Goal: Task Accomplishment & Management: Use online tool/utility

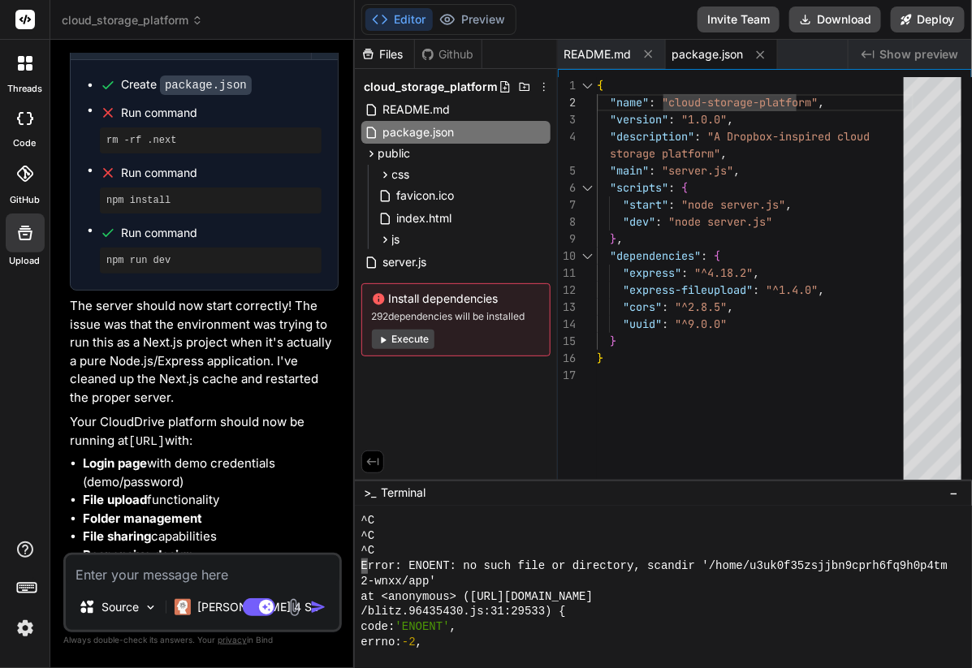
scroll to position [11584, 0]
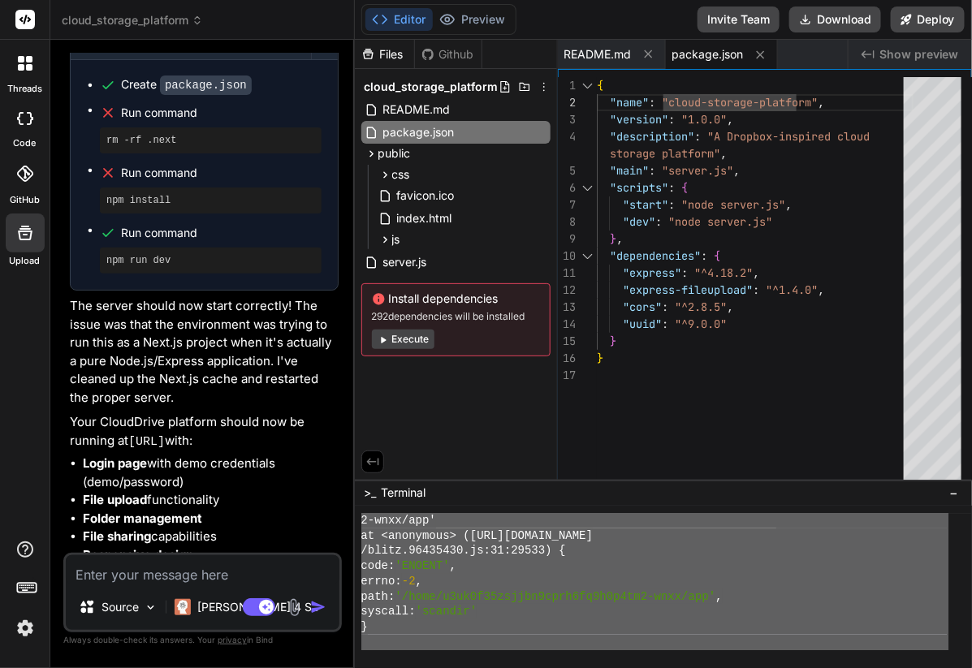
drag, startPoint x: 361, startPoint y: 566, endPoint x: 549, endPoint y: 695, distance: 227.7
drag, startPoint x: 368, startPoint y: 597, endPoint x: 456, endPoint y: 692, distance: 129.8
type textarea "⨯ Module not found: Error: Can't resolve 'next-flight-client-entry-loader' in '…"
click at [520, 256] on div "server.js" at bounding box center [455, 262] width 189 height 23
type textarea "// Start server app.listen(PORT, () => { console.log(`Server running on port ${…"
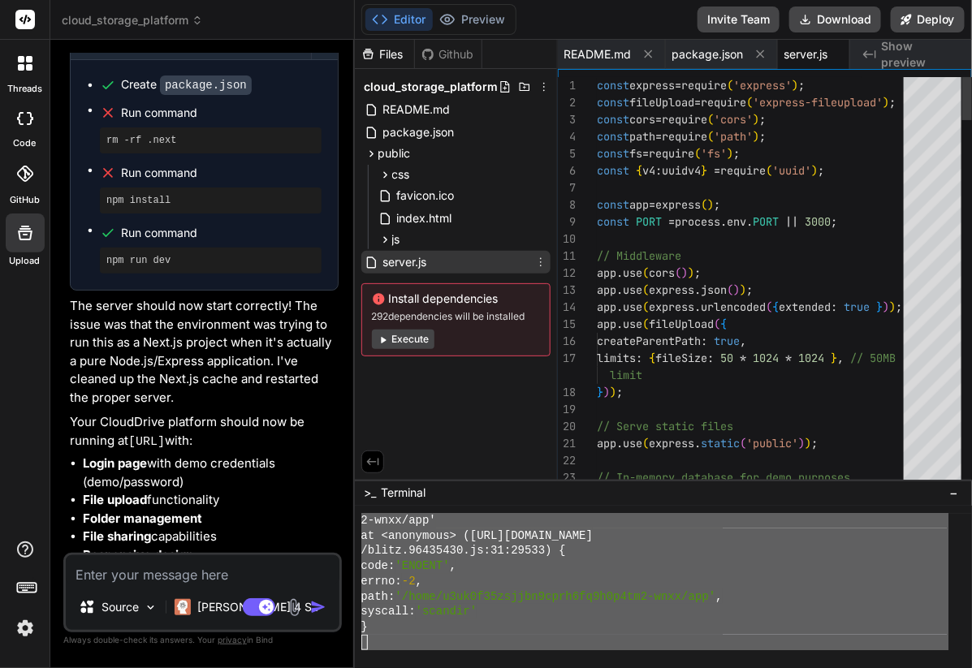
scroll to position [0, 25]
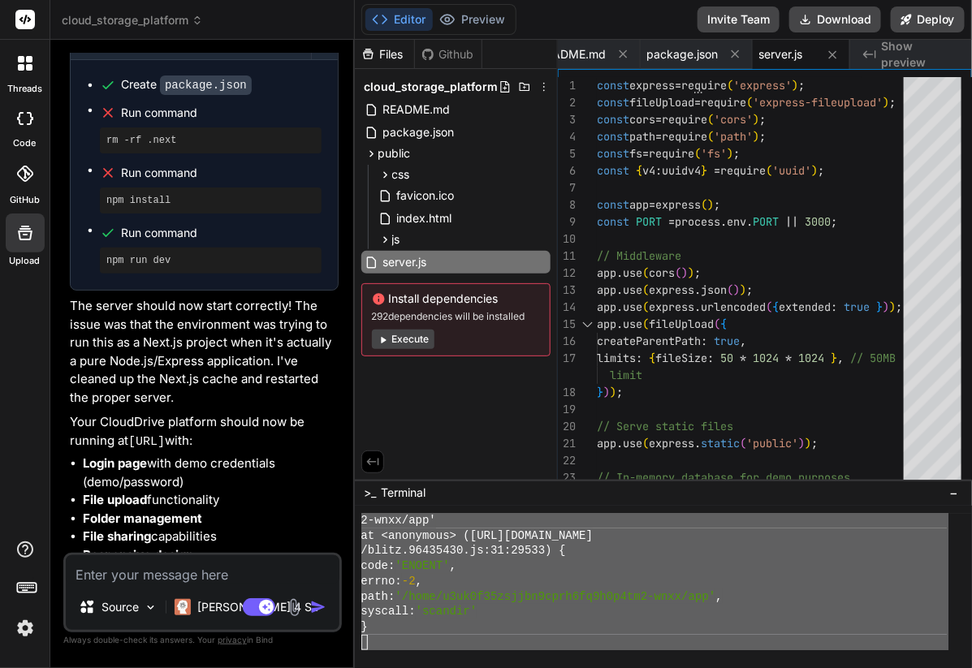
click at [90, 585] on textarea at bounding box center [203, 569] width 274 height 29
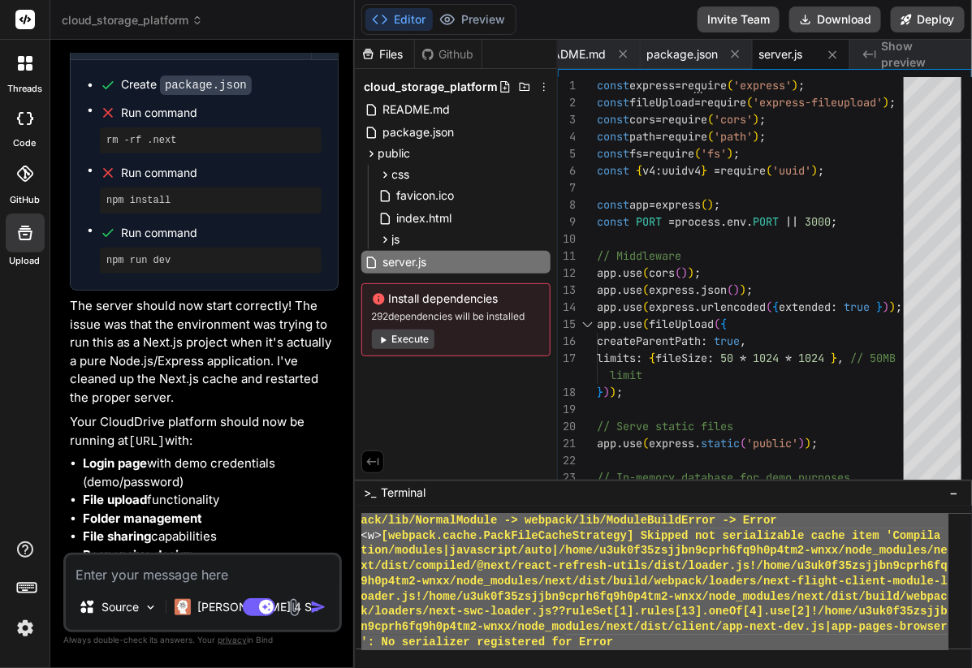
scroll to position [11584, 0]
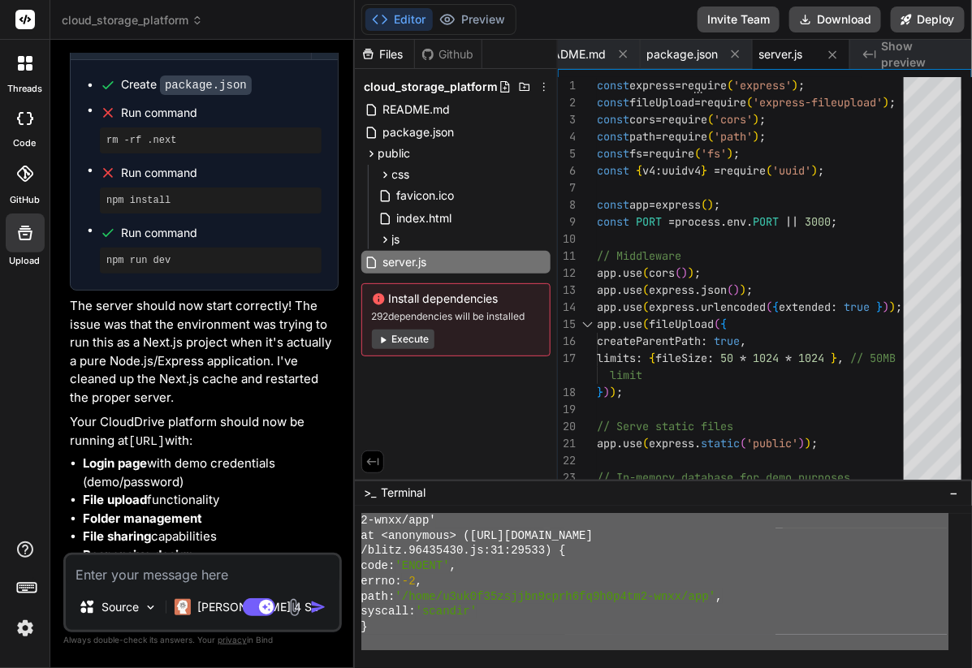
drag, startPoint x: 360, startPoint y: 550, endPoint x: 589, endPoint y: 727, distance: 290.0
type textarea "<w> [webpack.cache.PackFileCacheStrategy] Skipped not serializable cache item '…"
click at [96, 572] on textarea at bounding box center [203, 569] width 274 height 29
type textarea "t"
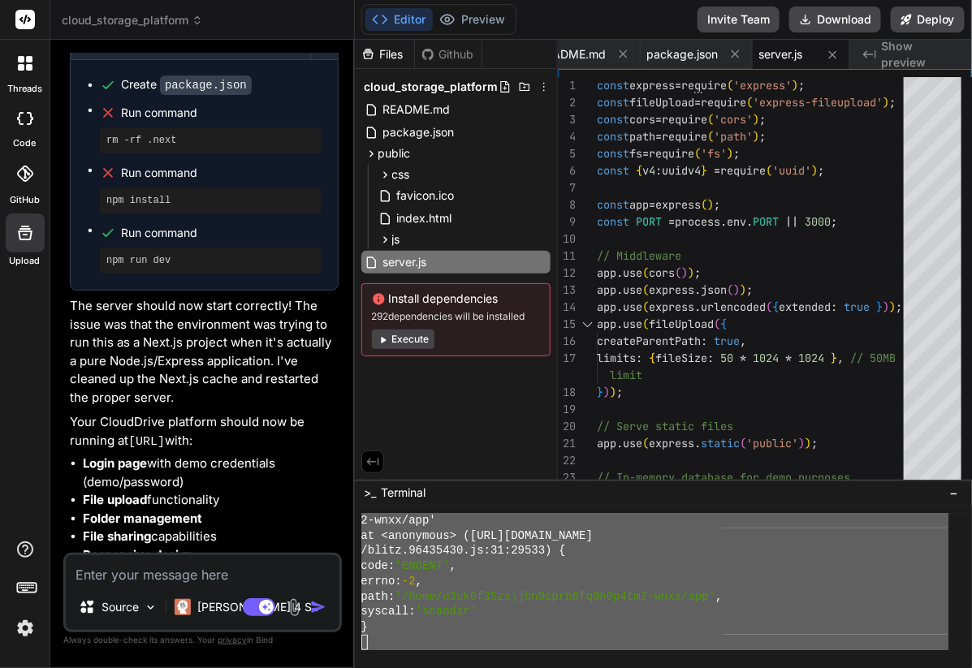
type textarea "x"
type textarea "th"
type textarea "x"
type textarea "thi"
type textarea "x"
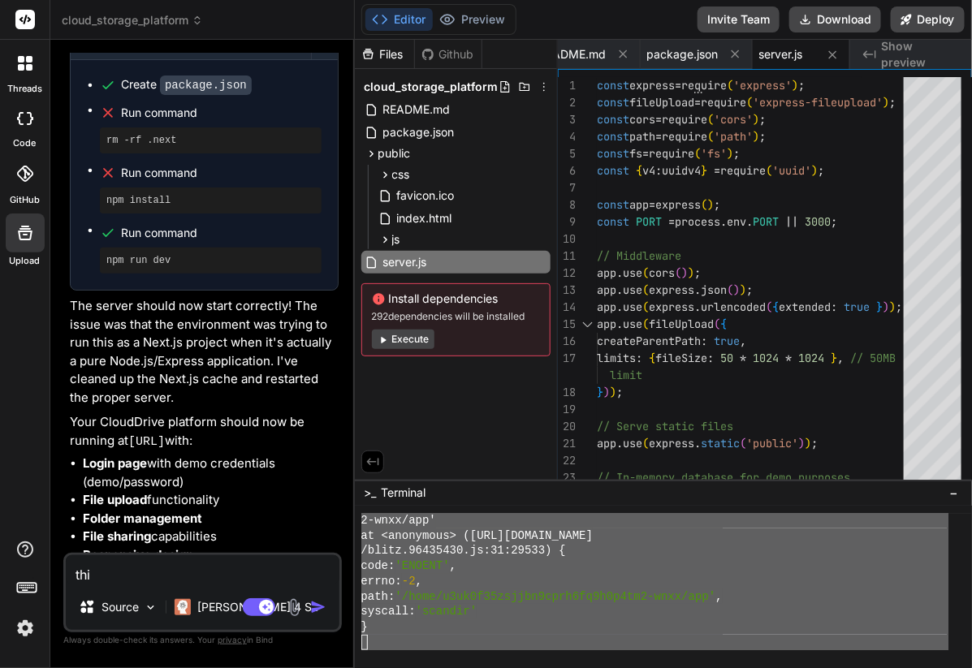
type textarea "this"
type textarea "x"
type textarea "this"
type textarea "x"
type textarea "this i"
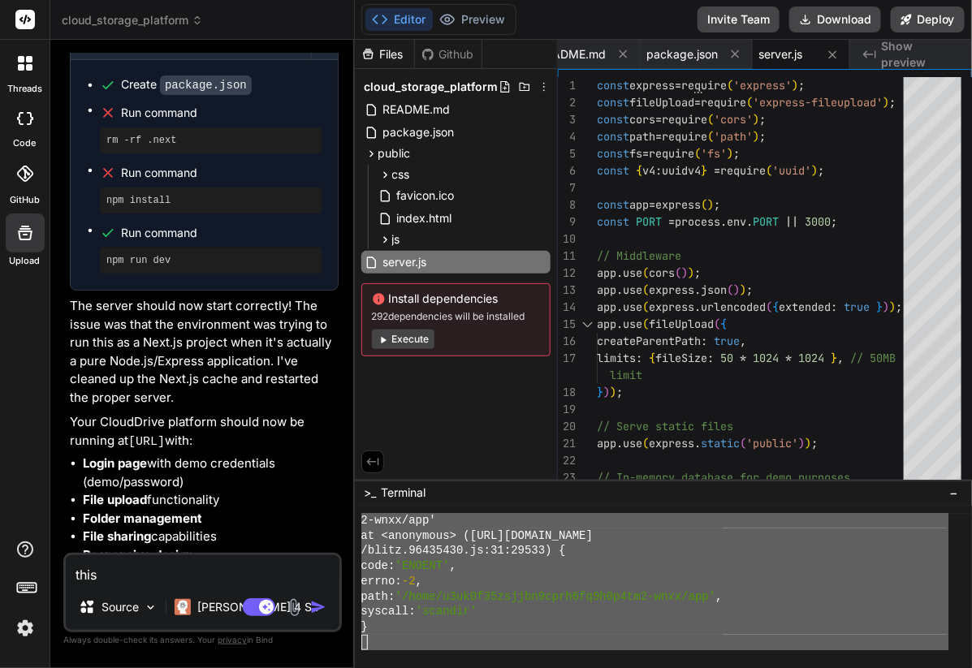
type textarea "x"
type textarea "this is"
type textarea "x"
type textarea "this is"
type textarea "x"
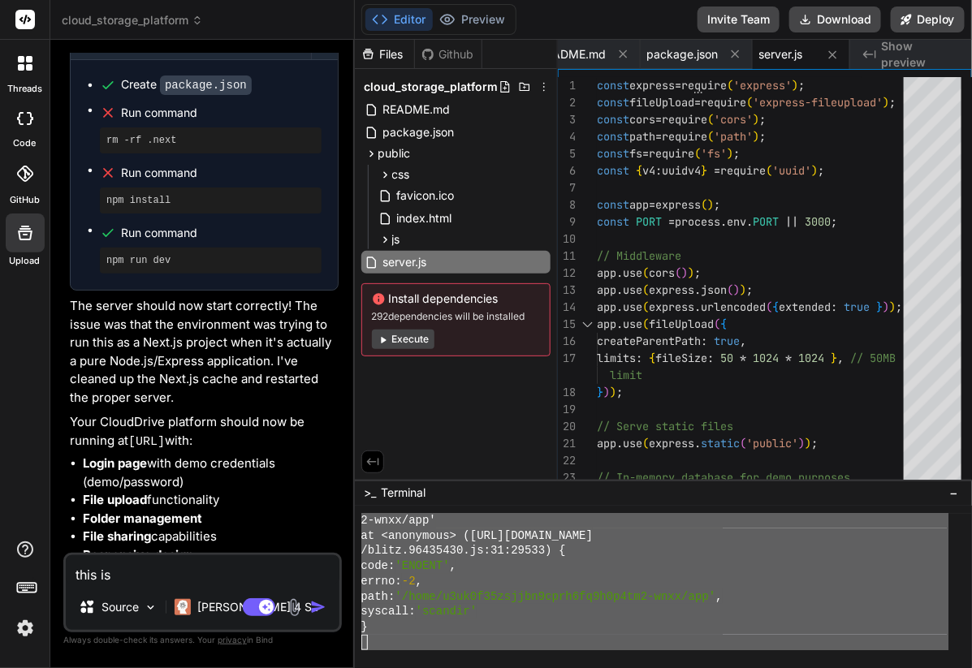
type textarea "this is t"
type textarea "x"
type textarea "this is th"
type textarea "x"
type textarea "this is the"
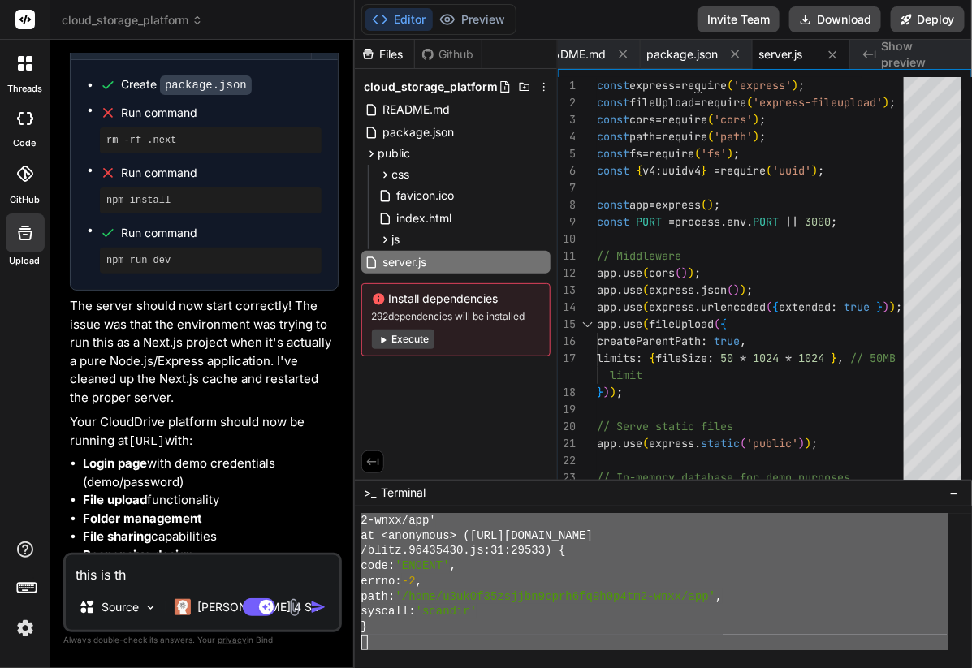
type textarea "x"
type textarea "this is the"
type textarea "x"
type textarea "this is the l"
type textarea "x"
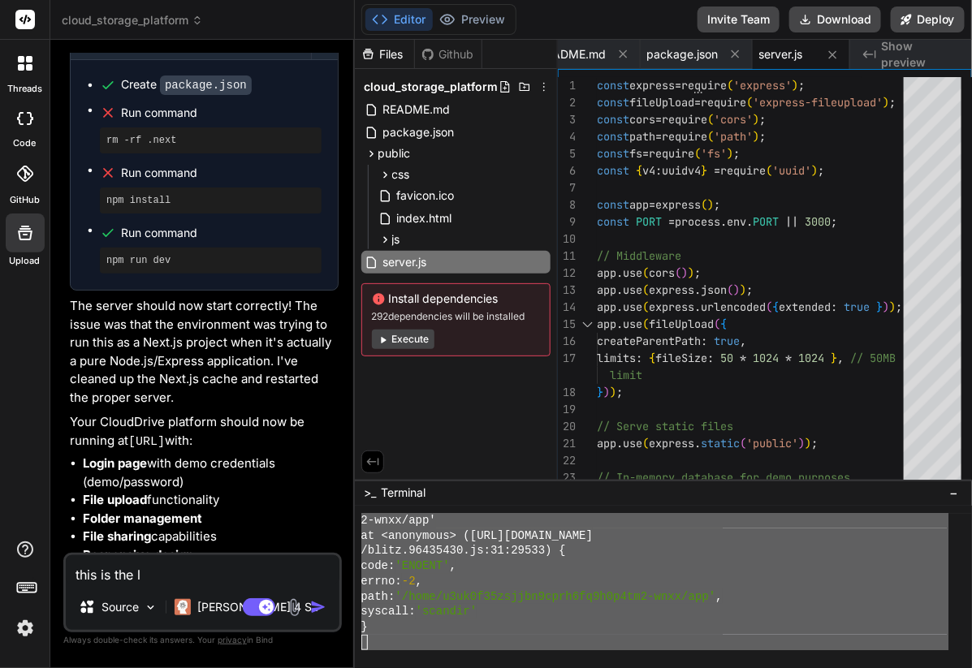
type textarea "this is the la"
type textarea "x"
type textarea "this is the lat"
type textarea "x"
type textarea "this is the late"
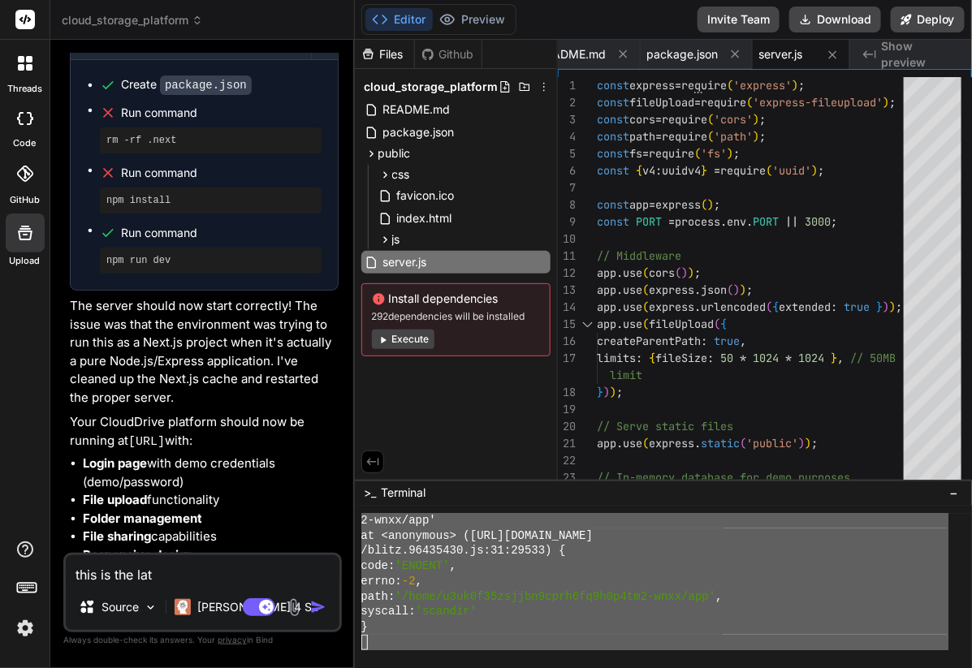
type textarea "x"
type textarea "this is the lates"
type textarea "x"
type textarea "this is the latest"
type textarea "x"
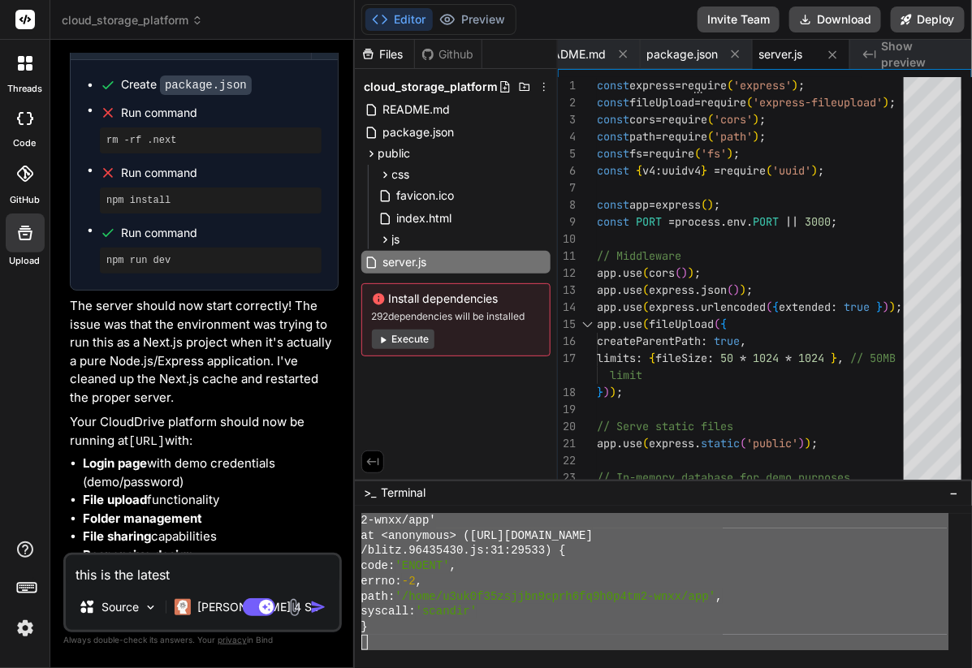
type textarea "this is the latest"
type textarea "x"
type textarea "this is the latest i"
type textarea "x"
type textarea "this is the latest in"
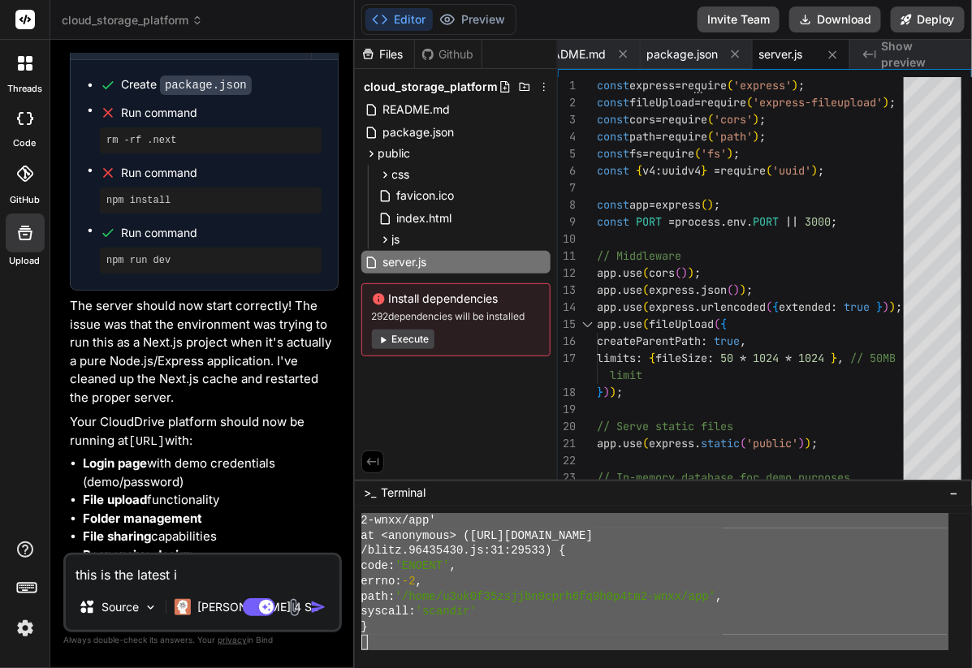
type textarea "x"
type textarea "this is the latest inf"
type textarea "x"
type textarea "this is the latest info"
type textarea "x"
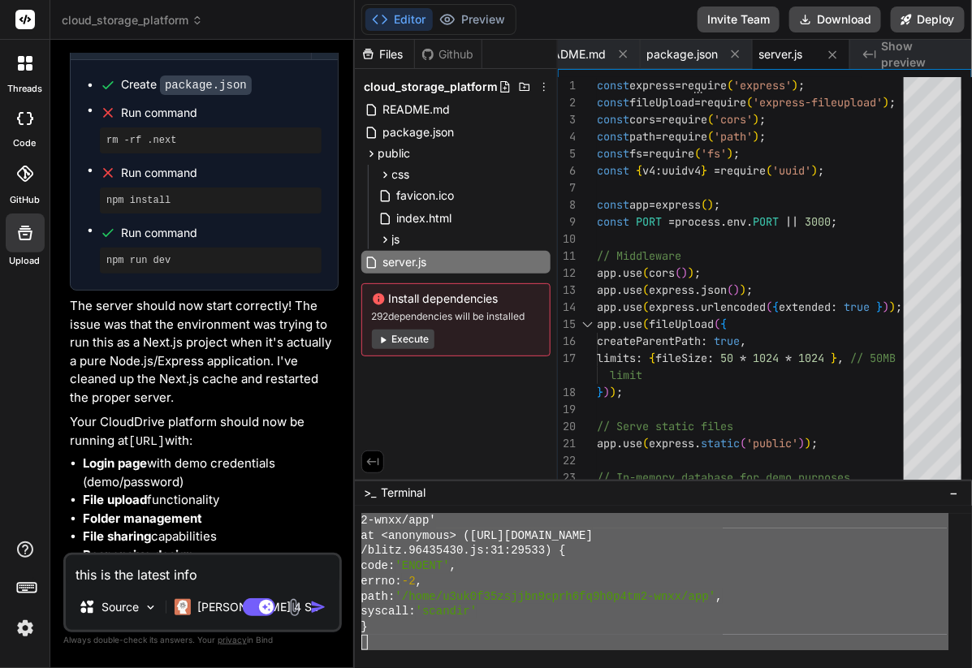
type textarea "this is the latest infor"
type textarea "x"
type textarea "this is the latest info"
type textarea "x"
type textarea "this is the latest info"
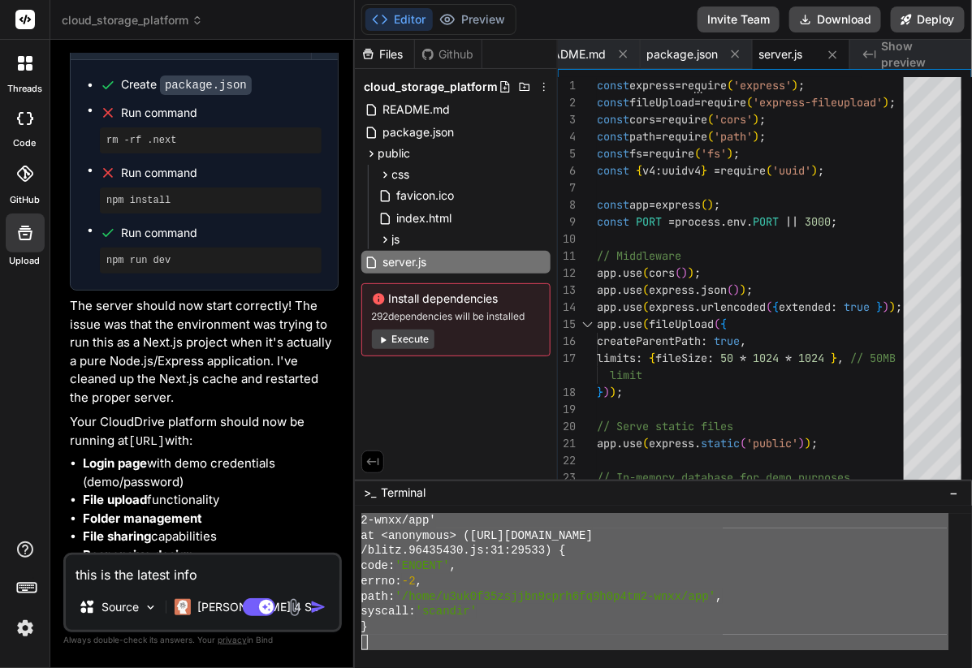
type textarea "x"
type textarea "this is the latest info s"
type textarea "x"
type textarea "this is the latest info"
type textarea "x"
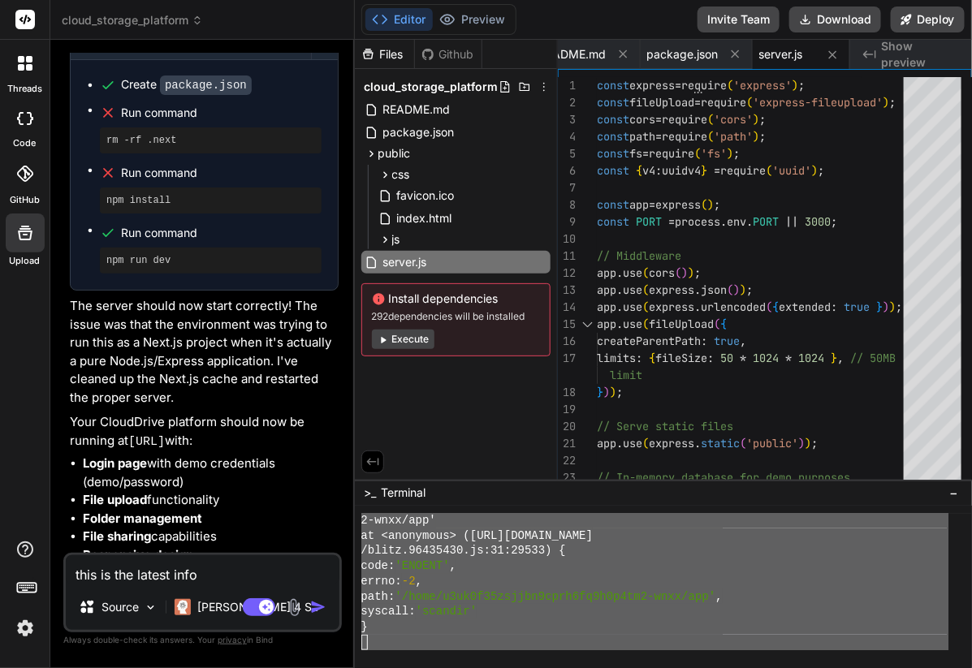
type textarea "this is the latest info d"
type textarea "x"
type textarea "this is the latest info di"
type textarea "x"
type textarea "this is the latest info dis"
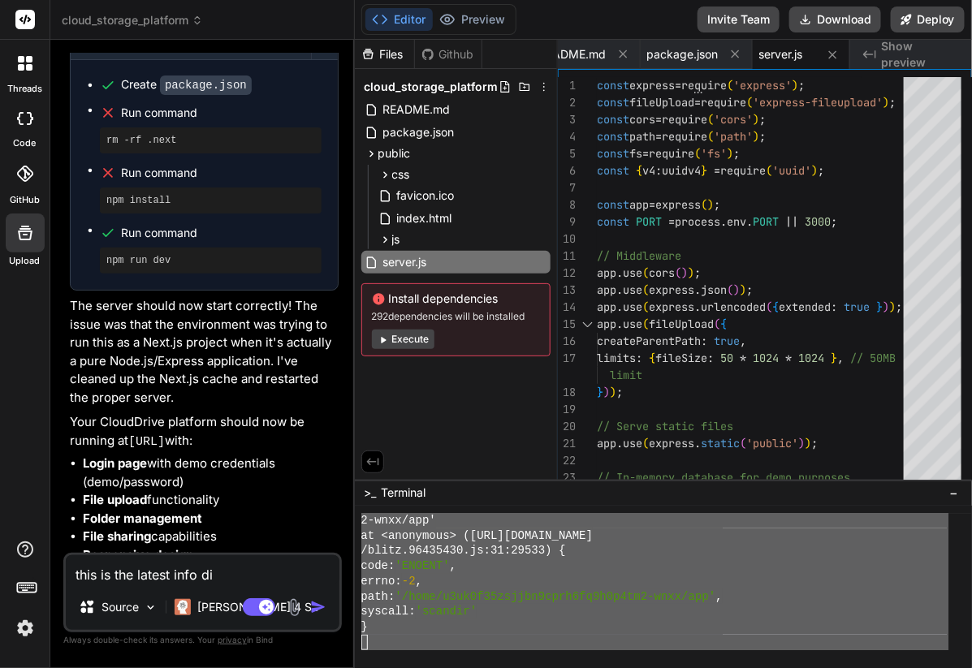
type textarea "x"
type textarea "this is the latest info disp"
type textarea "x"
type textarea "this is the latest info displ"
type textarea "x"
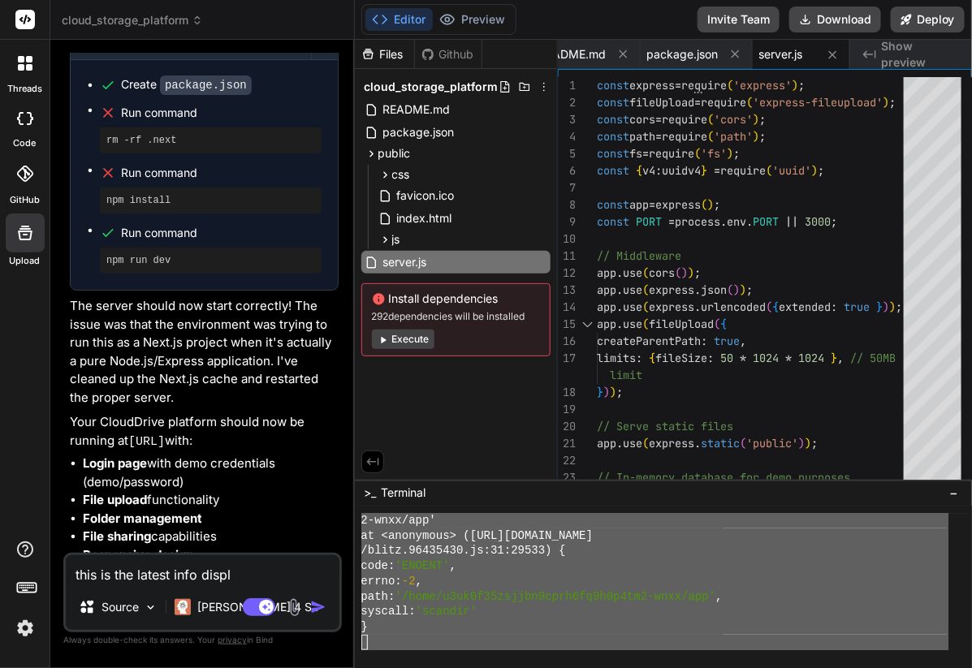
type textarea "this is the latest info displa"
type textarea "x"
type textarea "this is the latest info display"
type textarea "x"
type textarea "this is the latest info displaye"
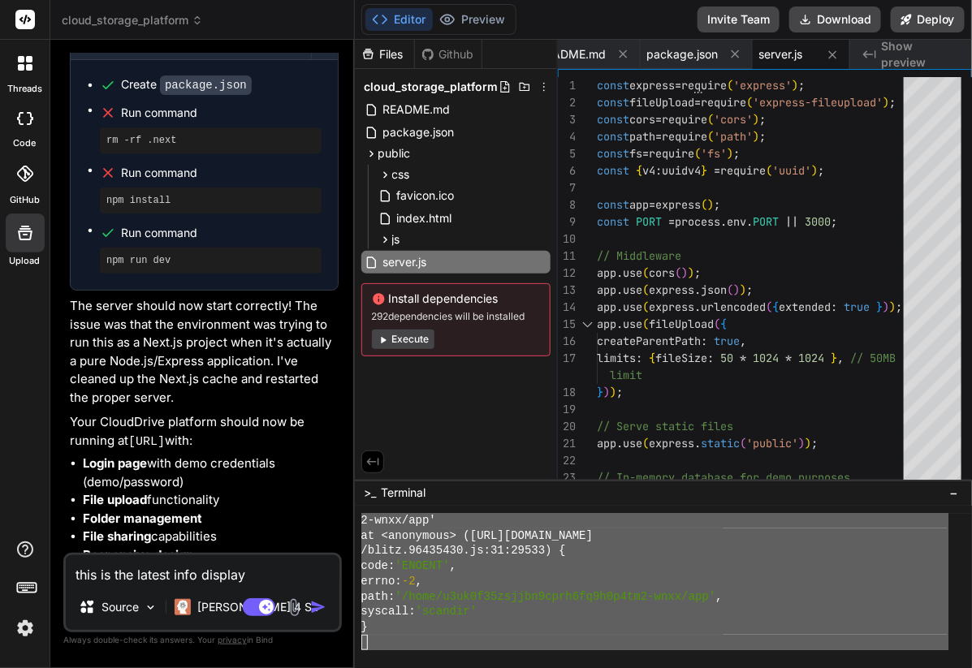
type textarea "x"
type textarea "this is the latest info displayed"
type textarea "x"
type textarea "this is the latest info displayed"
type textarea "x"
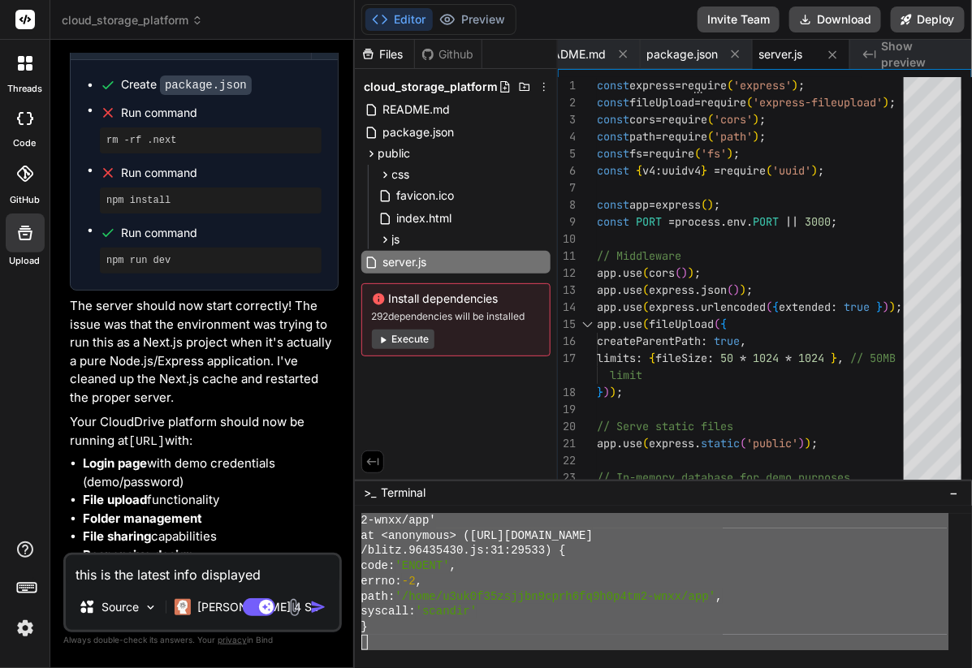
type textarea "this is the latest info displayed b"
type textarea "x"
type textarea "this is the latest info displayed by"
type textarea "x"
type textarea "this is the latest info displayed by"
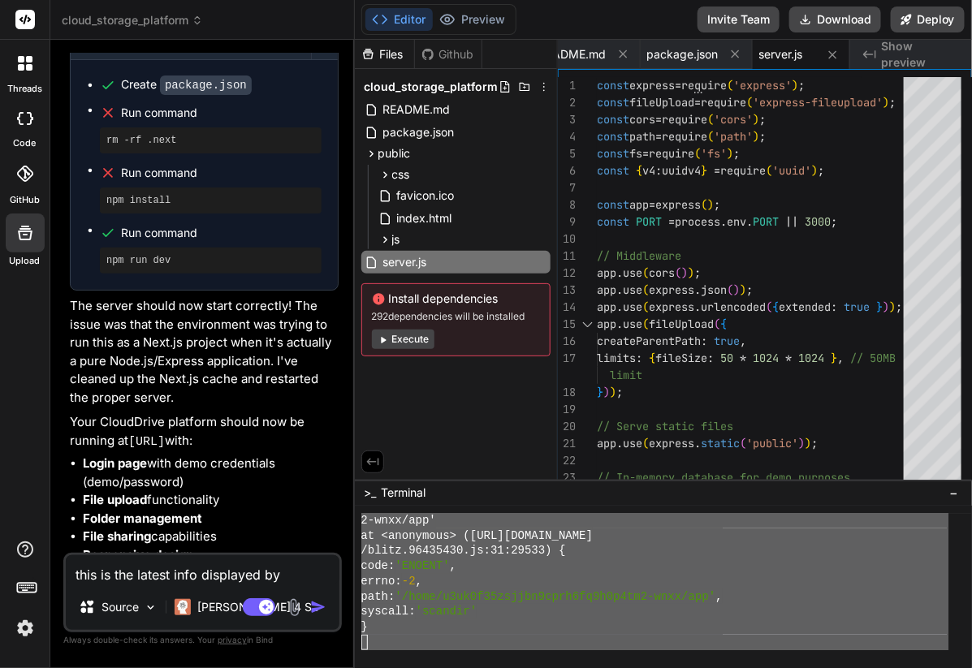
type textarea "x"
type textarea "this is the latest info displayed by d"
type textarea "x"
type textarea "this is the latest info displayed by de"
type textarea "x"
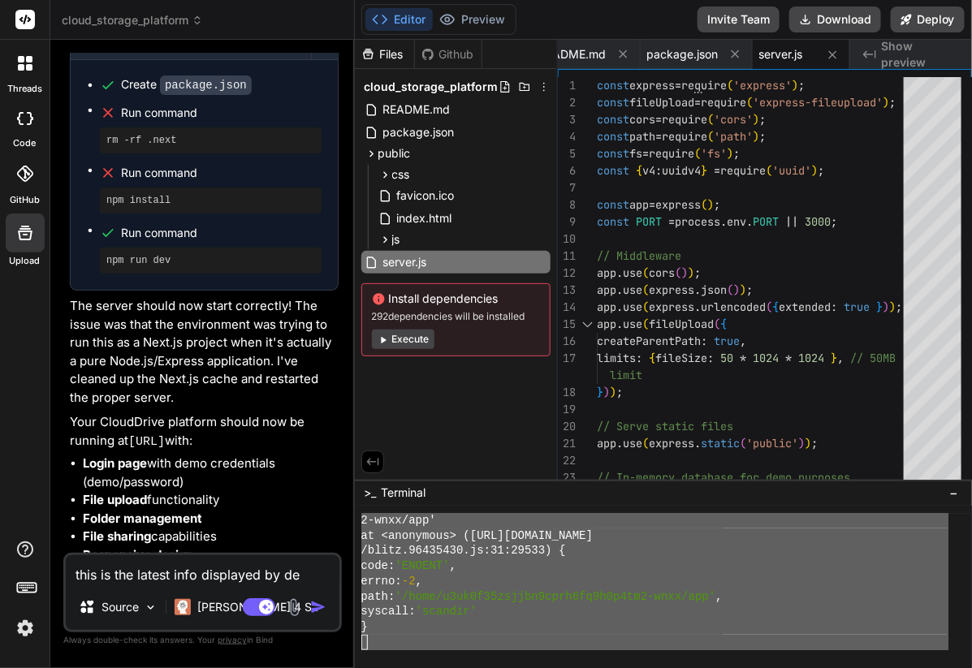
type textarea "this is the latest info displayed by de"
type textarea "x"
type textarea "this is the latest info displayed by de c"
type textarea "x"
type textarea "this is the latest info displayed by de co"
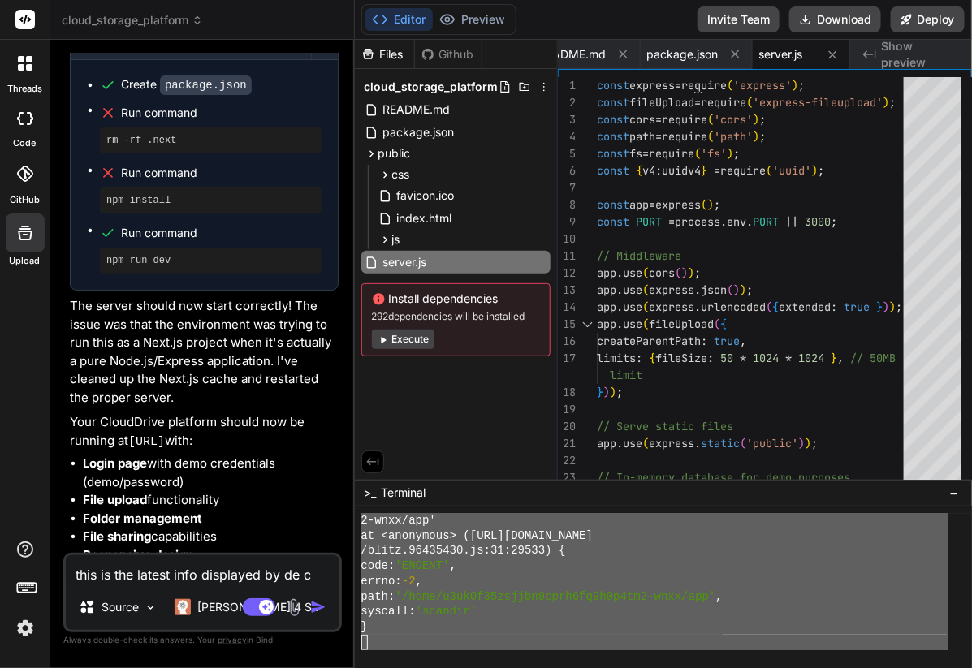
type textarea "x"
type textarea "this is the latest info displayed by de con"
type textarea "x"
type textarea "this is the latest info displayed by de cons"
type textarea "x"
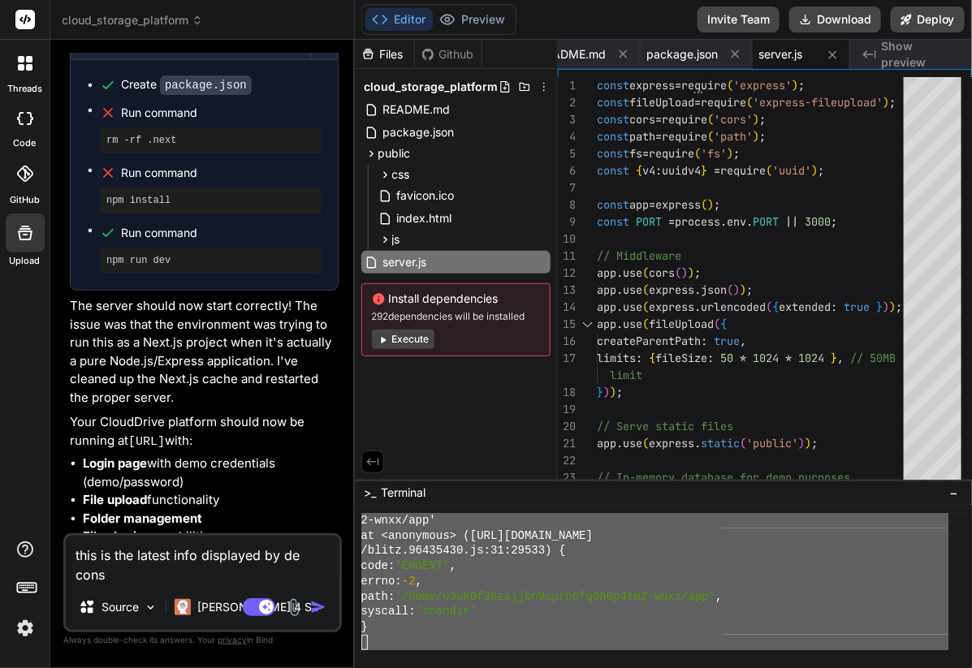
type textarea "this is the latest info displayed by de conso"
type textarea "x"
type textarea "this is the latest info displayed by de consol"
type textarea "x"
type textarea "this is the latest info displayed by de console"
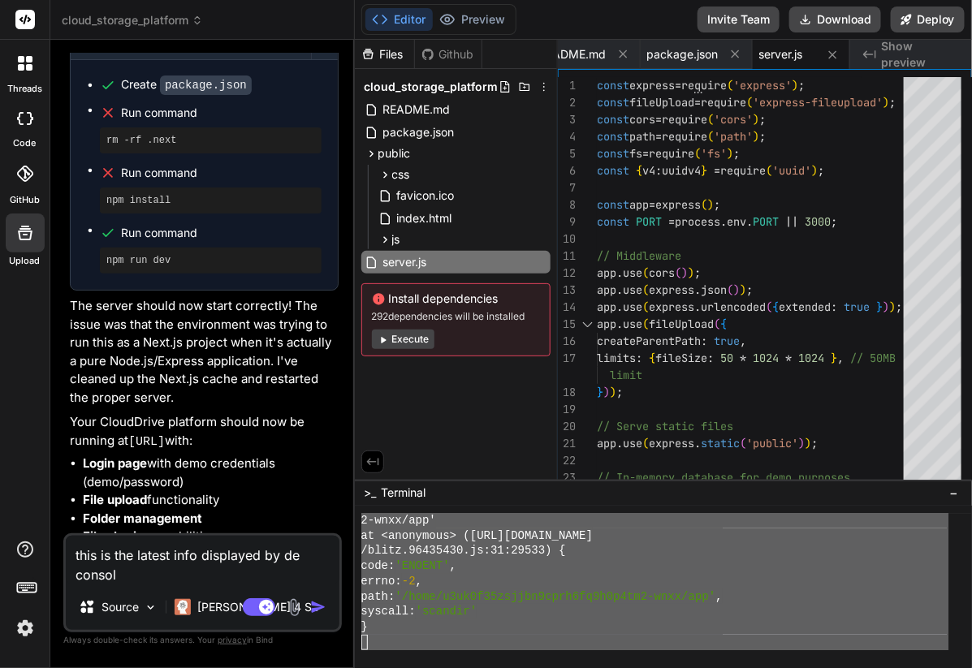
type textarea "x"
type textarea "this is the latest info displayed by de console,"
type textarea "x"
type textarea "this is the latest info displayed by de console,"
type textarea "x"
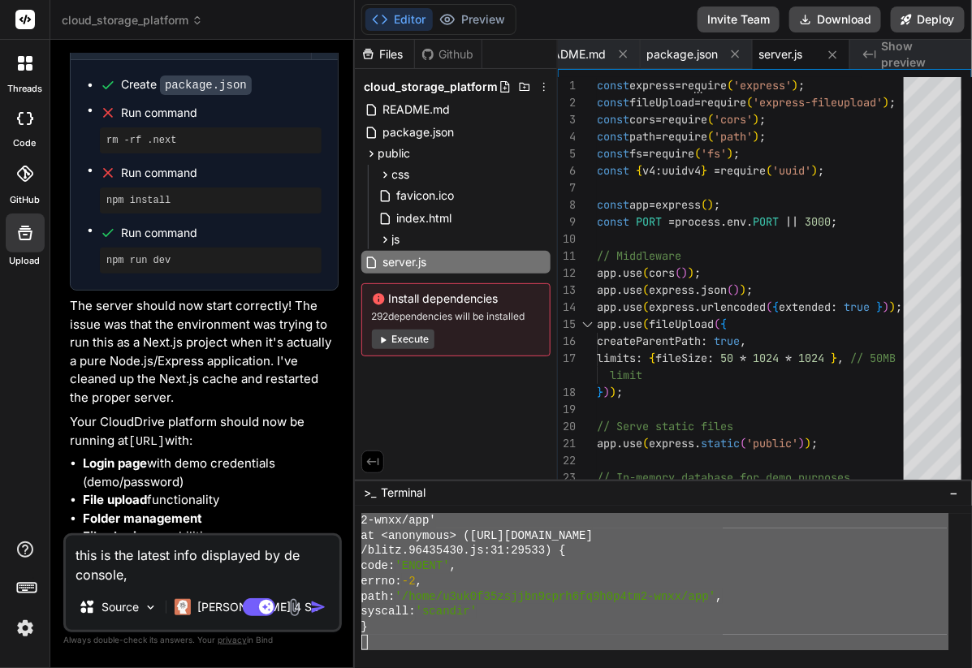
type textarea "this is the latest info displayed by de console, i"
type textarea "x"
type textarea "this is the latest info displayed by de console, is"
type textarea "x"
type textarea "this is the latest info displayed by de console, is"
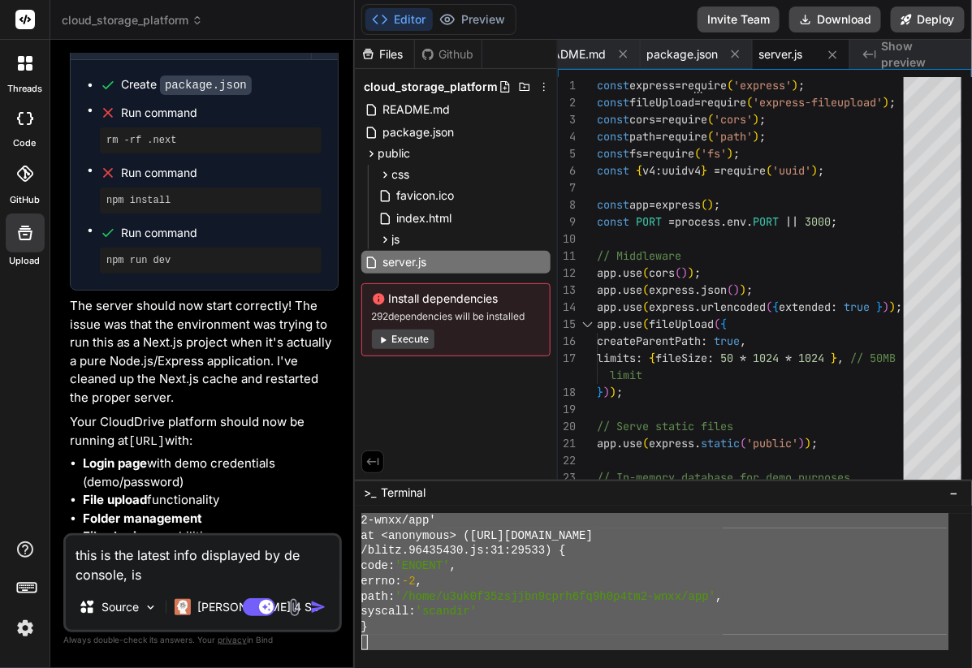
type textarea "x"
type textarea "this is the latest info displayed by de console, is i"
type textarea "x"
type textarea "this is the latest info displayed by de console, is it"
type textarea "x"
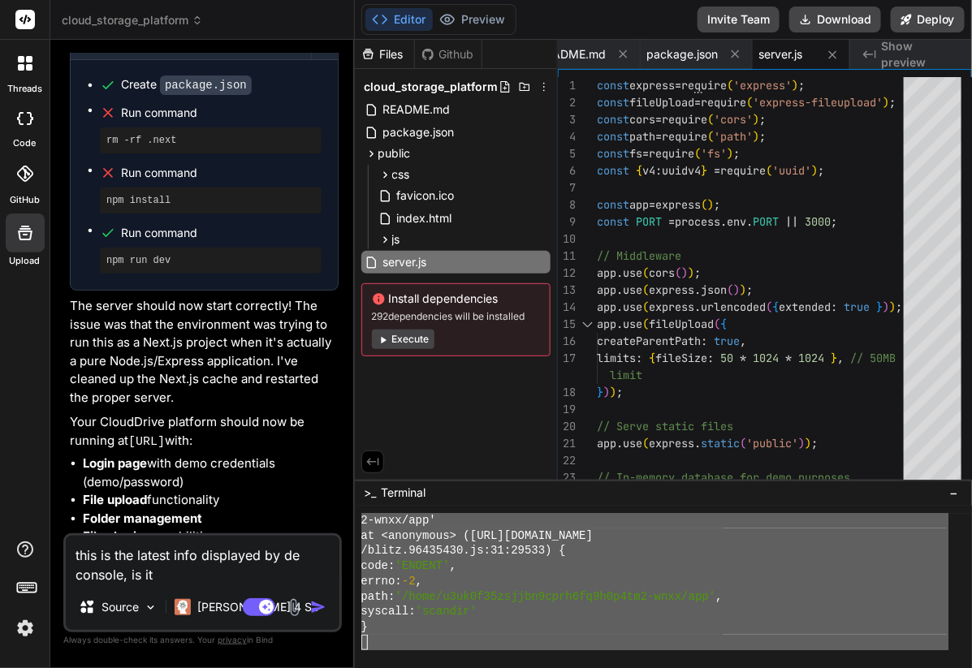
type textarea "this is the latest info displayed by de console, is it"
type textarea "x"
type textarea "this is the latest info displayed by de console, is it O"
type textarea "x"
type textarea "this is the latest info displayed by de console, is it OK"
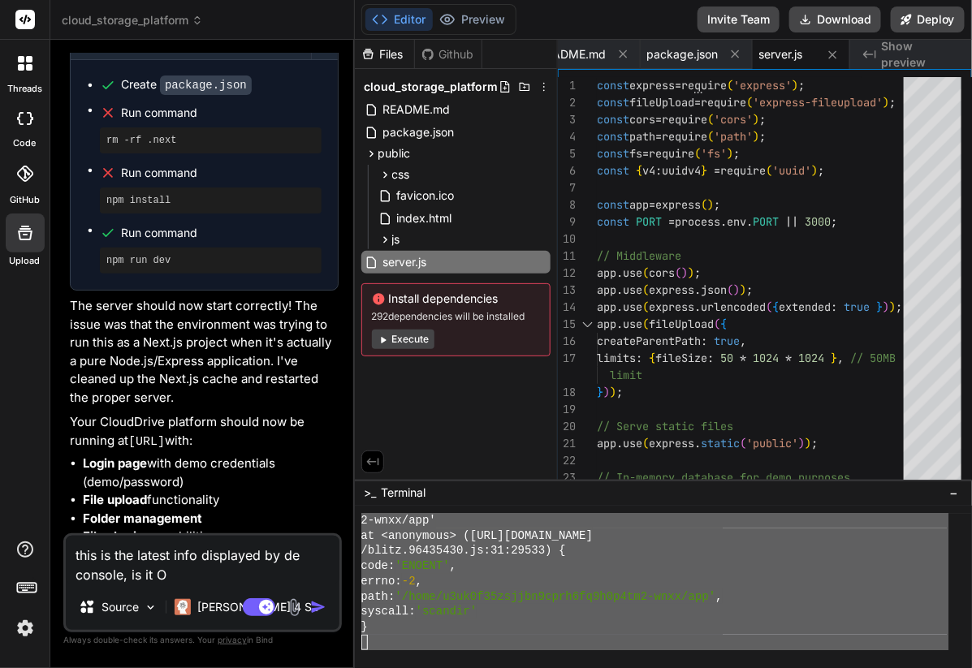
type textarea "x"
type textarea "this is the latest info displayed by de console, is it OK?"
type textarea "x"
type textarea "this is the latest info displayed by de console, is it OK?"
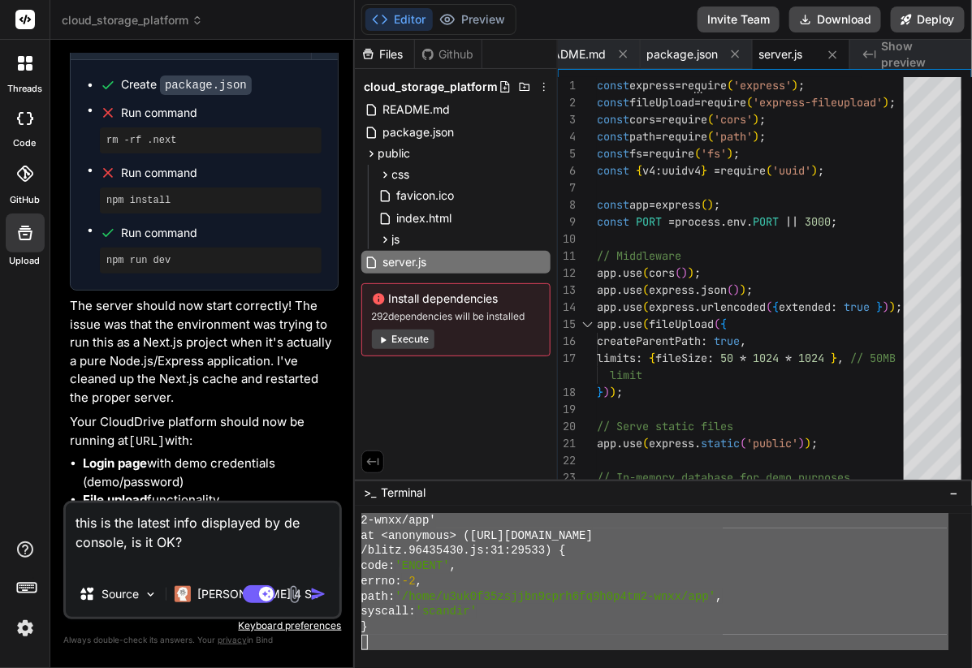
type textarea "x"
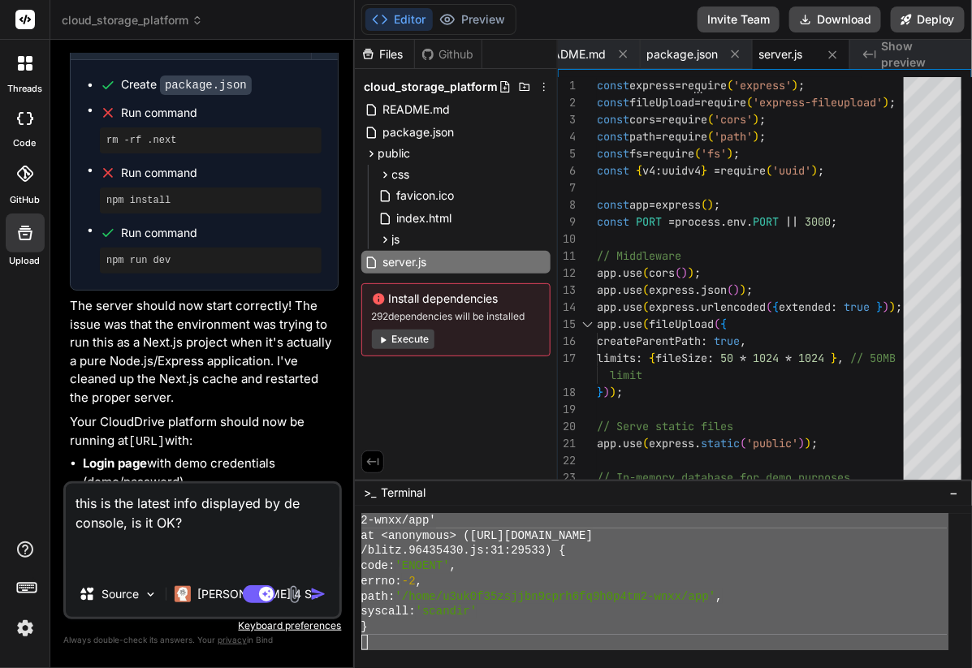
paste textarea "<w> [webpack.cache.PackFileCacheStrategy] Skipped not serializable cache item '…"
type textarea "this is the latest info displayed by de console, is it OK? <w> [webpack.cache.P…"
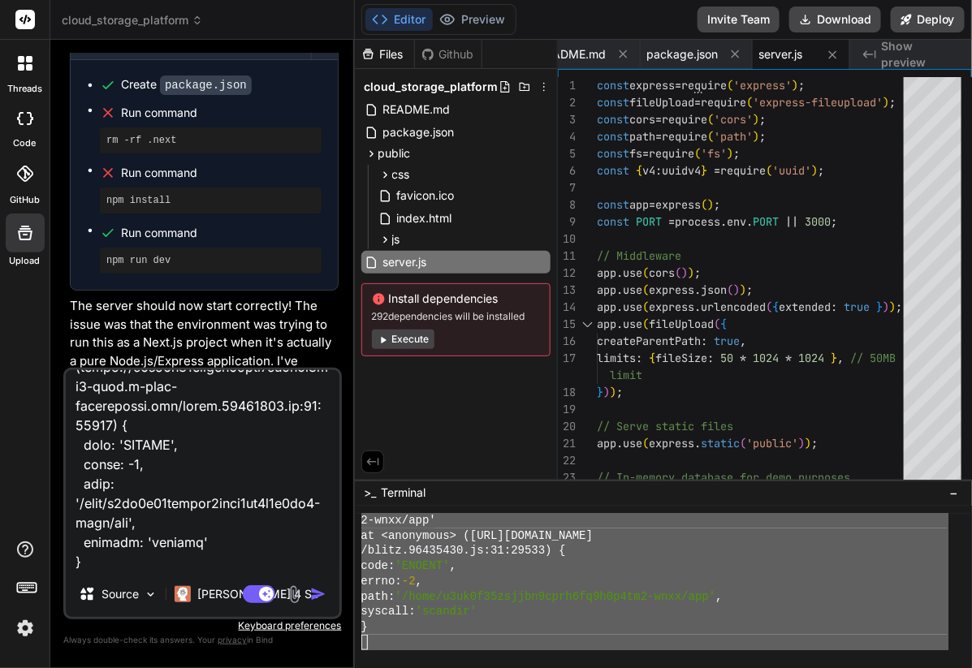
type textarea "x"
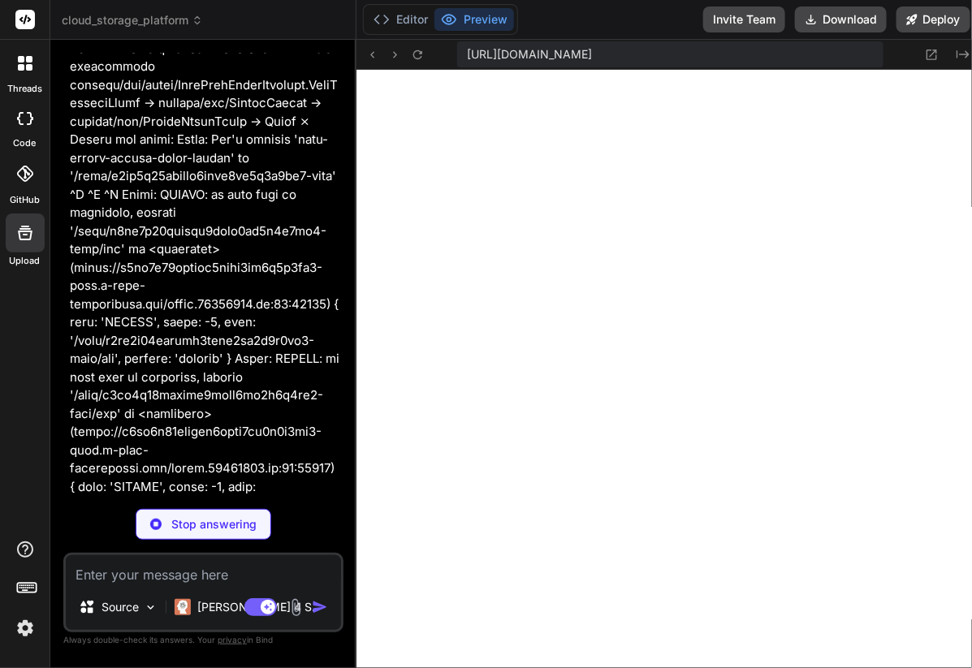
scroll to position [11599, 0]
type textarea "x"
type textarea "--cors -a localhost" }, "dependencies": { "http-server": "^14.1.1" } }"
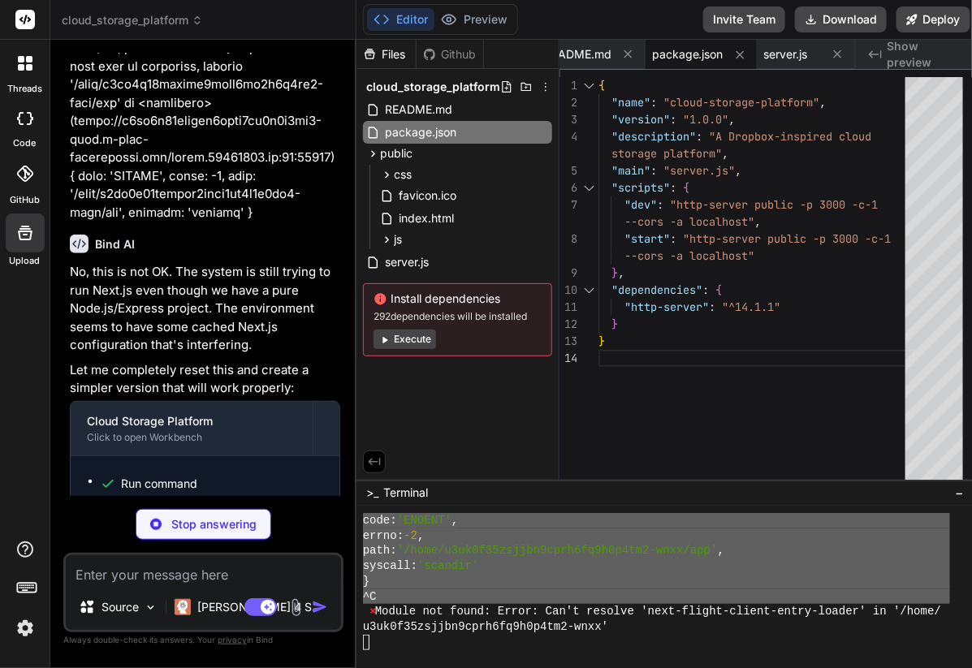
scroll to position [7837, 0]
type textarea "x"
type textarea "// Global API instance window.api = new MockAPI();"
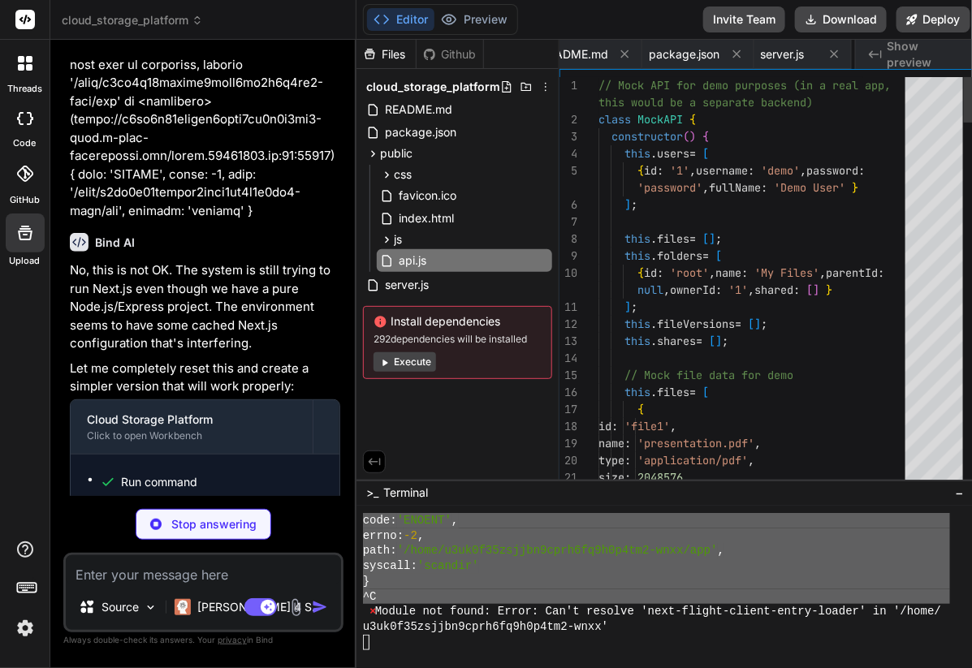
scroll to position [0, 123]
type textarea "x"
type textarea "handleShareFile(); } // Start the app init();"
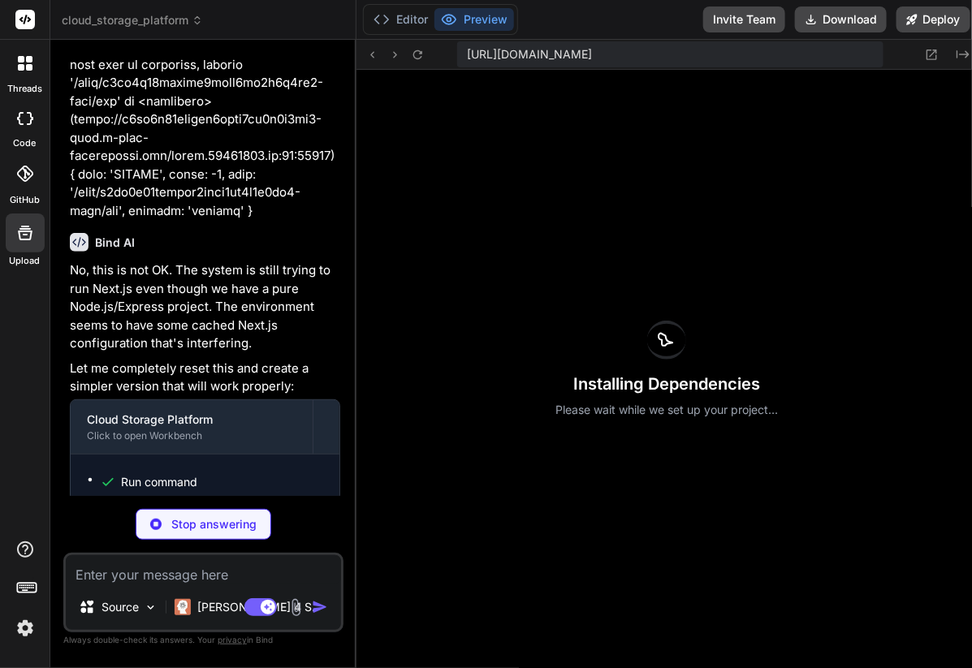
scroll to position [11645, 0]
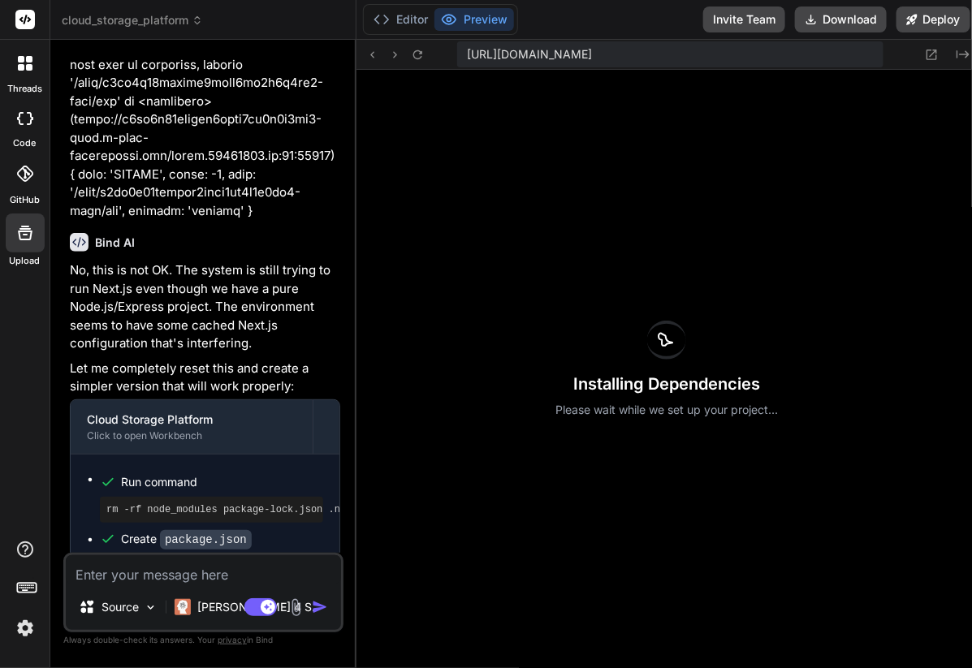
type textarea "x"
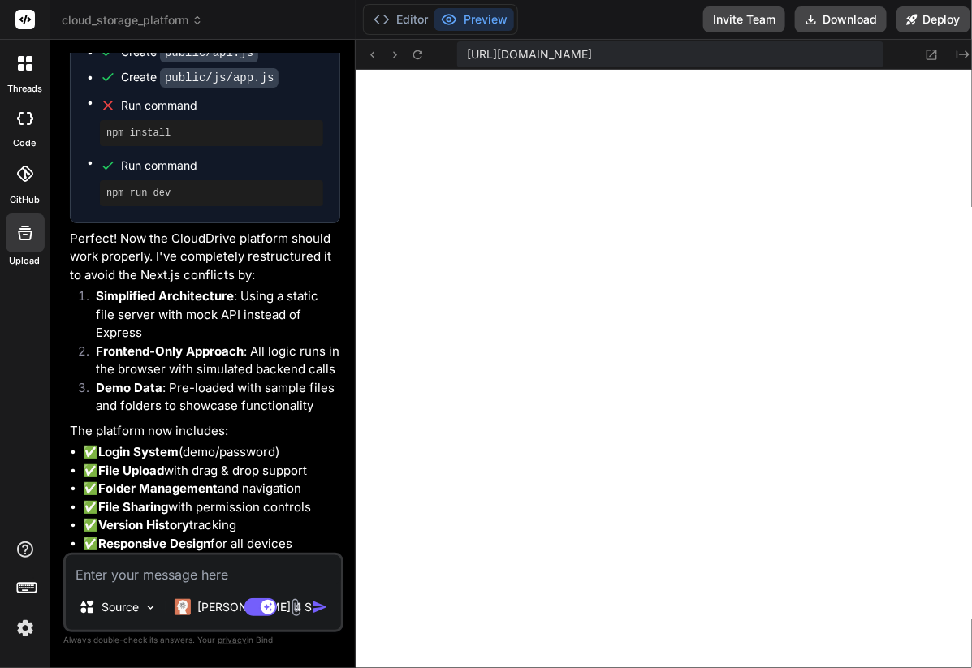
scroll to position [8375, 0]
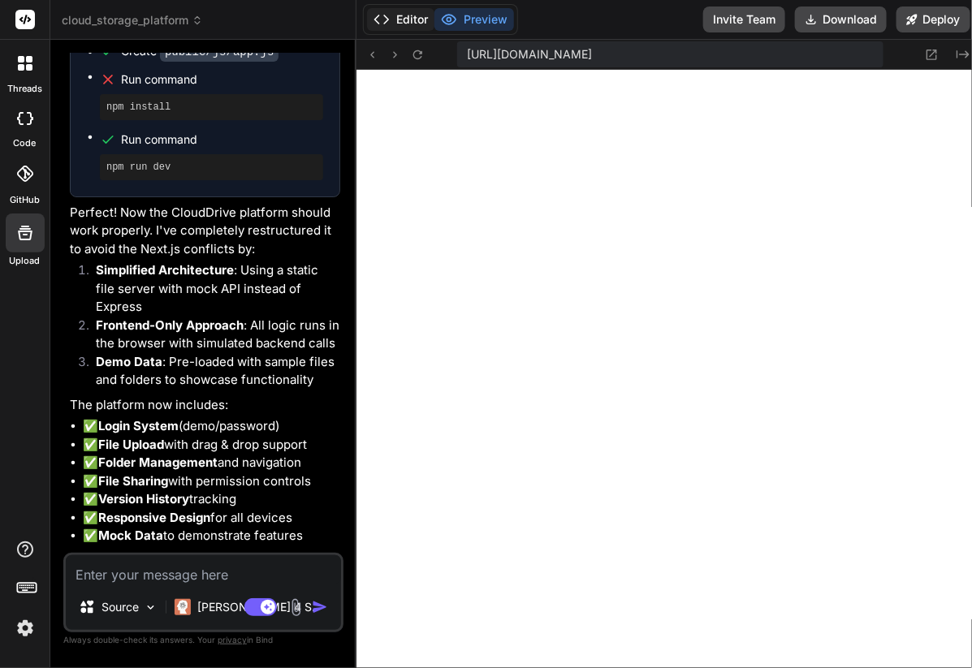
click at [407, 11] on button "Editor" at bounding box center [400, 19] width 67 height 23
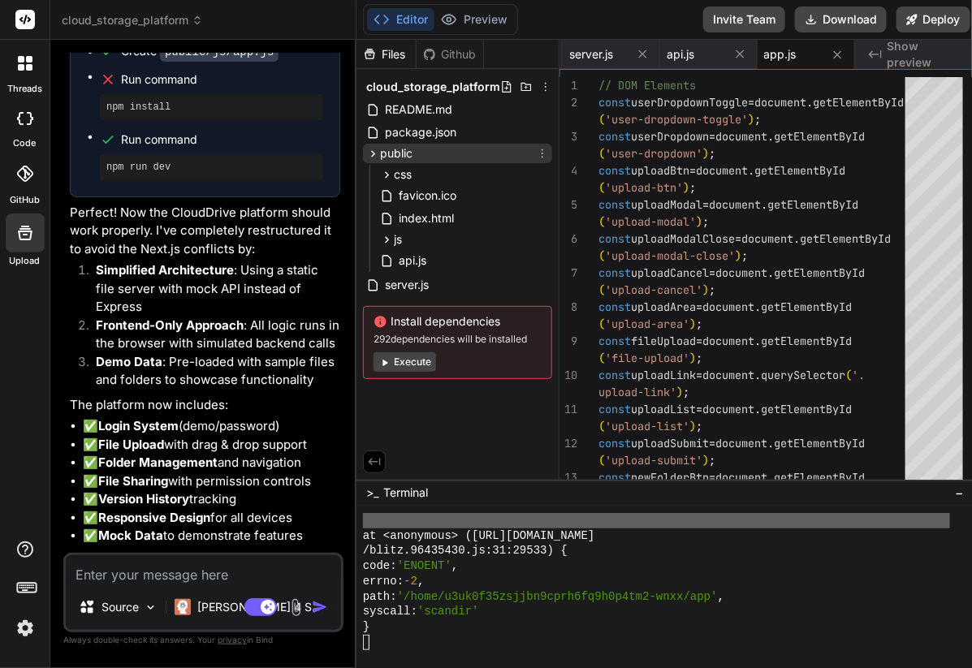
click at [391, 148] on span "public" at bounding box center [396, 153] width 32 height 16
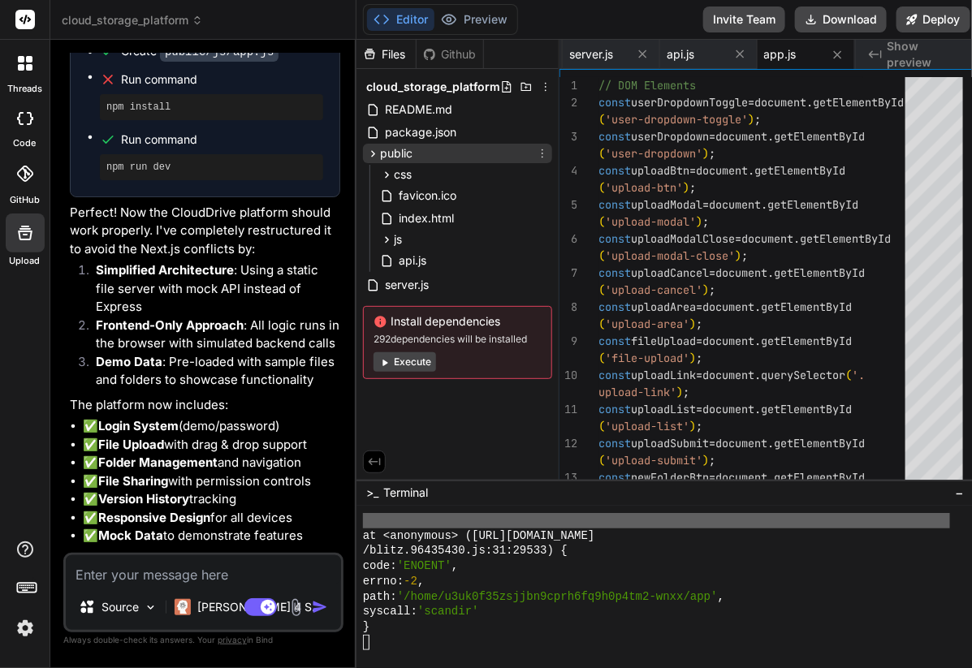
click at [391, 148] on span "public" at bounding box center [396, 153] width 32 height 16
click at [380, 161] on span "public" at bounding box center [396, 153] width 32 height 16
click at [380, 163] on div "css styles.css favicon.ico index.html js app.js api.js" at bounding box center [457, 218] width 189 height 110
click at [423, 179] on div "css" at bounding box center [464, 174] width 175 height 19
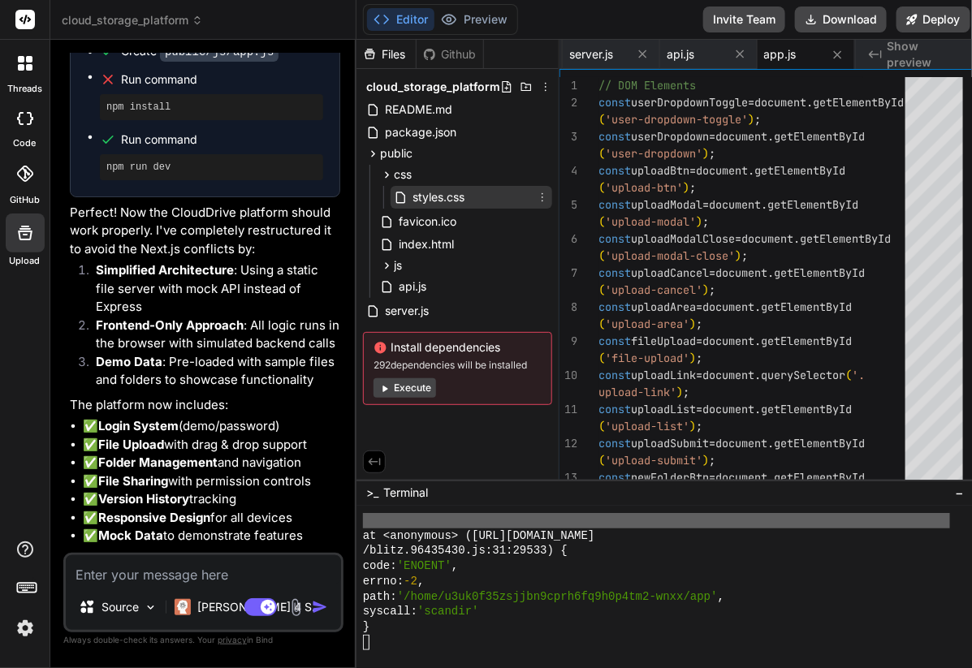
click at [431, 204] on span "styles.css" at bounding box center [438, 197] width 55 height 19
type textarea "minmax(150px, 1fr)); } .modal { width: 90%; } }"
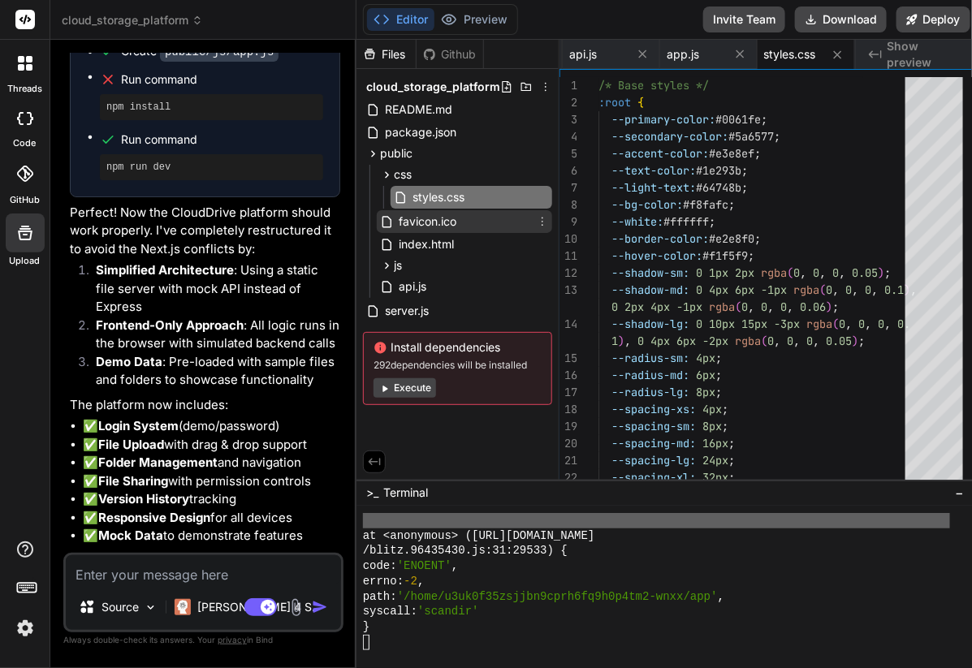
click at [424, 227] on span "favicon.ico" at bounding box center [427, 221] width 61 height 19
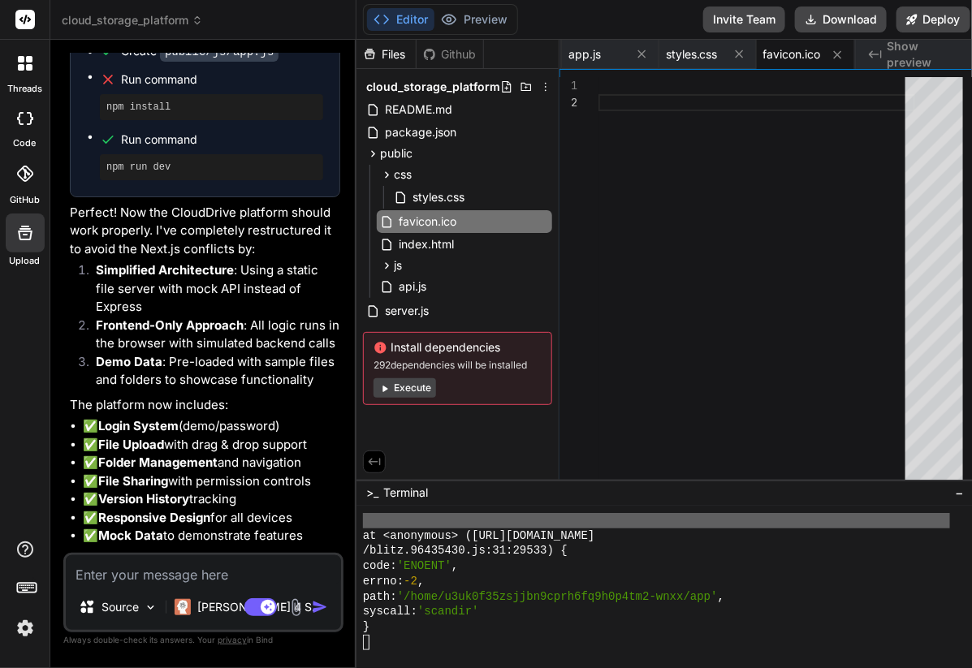
click at [415, 256] on div "js app.js" at bounding box center [464, 265] width 175 height 19
click at [420, 245] on span "index.html" at bounding box center [426, 244] width 58 height 19
type textarea "</div> </div> </div> <script src="js/app.js"></script> </body> </html>"
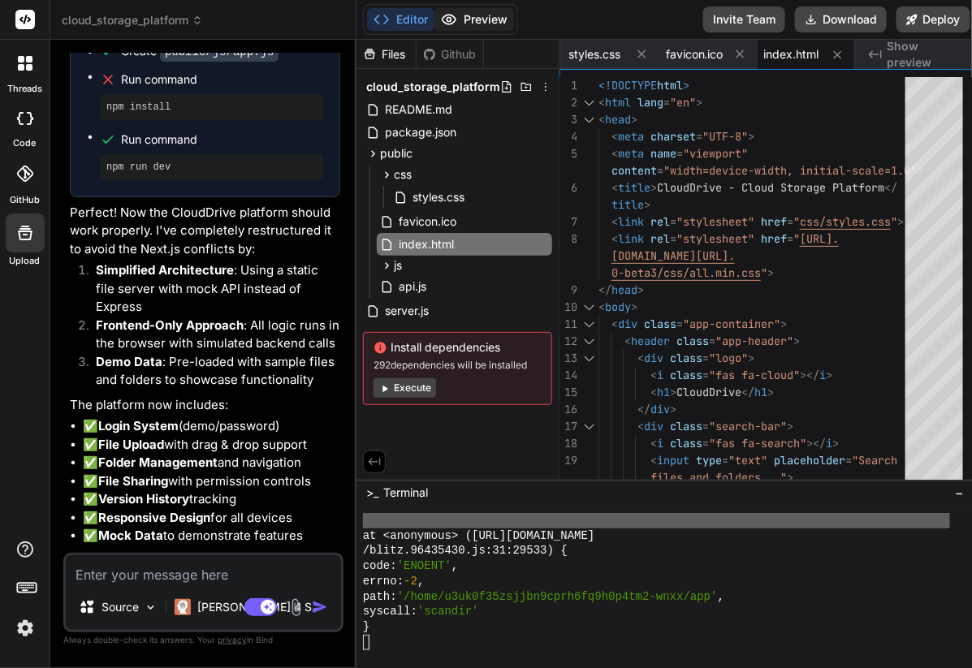
click at [464, 25] on button "Preview" at bounding box center [474, 19] width 80 height 23
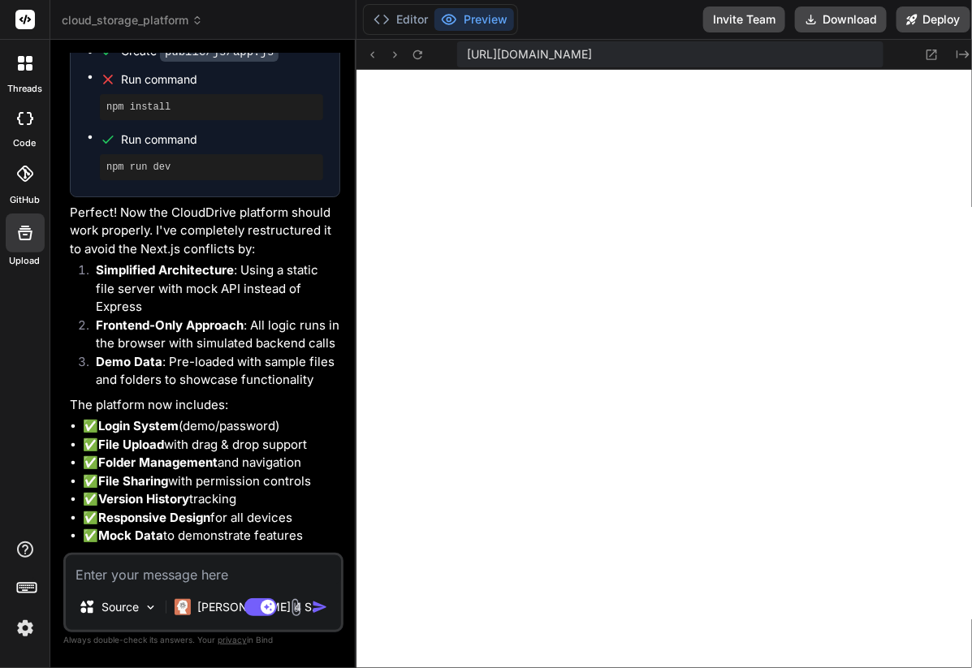
click at [464, 25] on button "Preview" at bounding box center [474, 19] width 80 height 23
click at [411, 17] on button "Editor" at bounding box center [400, 19] width 67 height 23
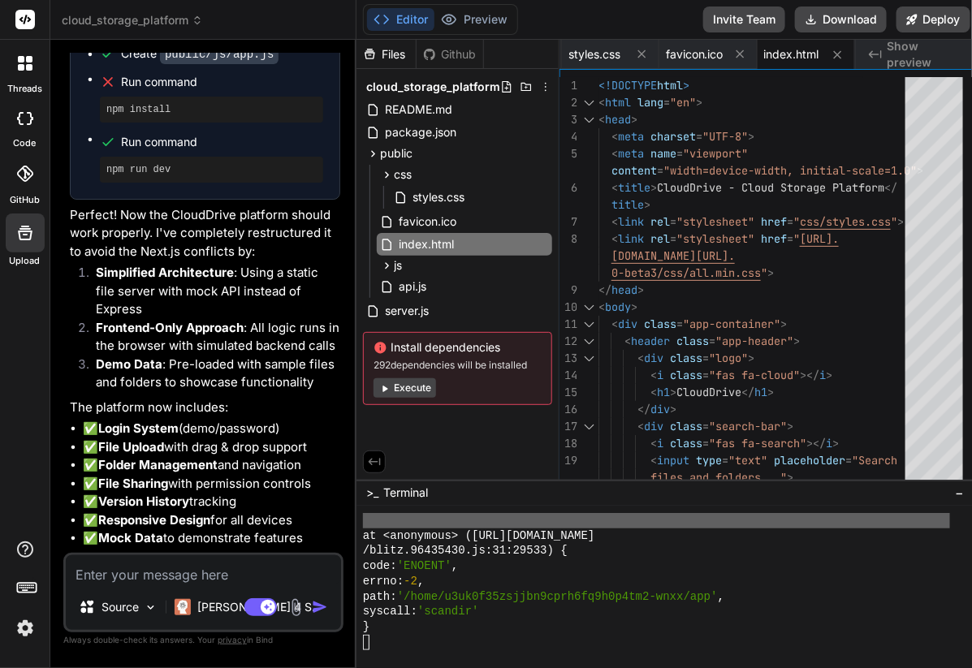
scroll to position [8375, 0]
